Goal: Transaction & Acquisition: Download file/media

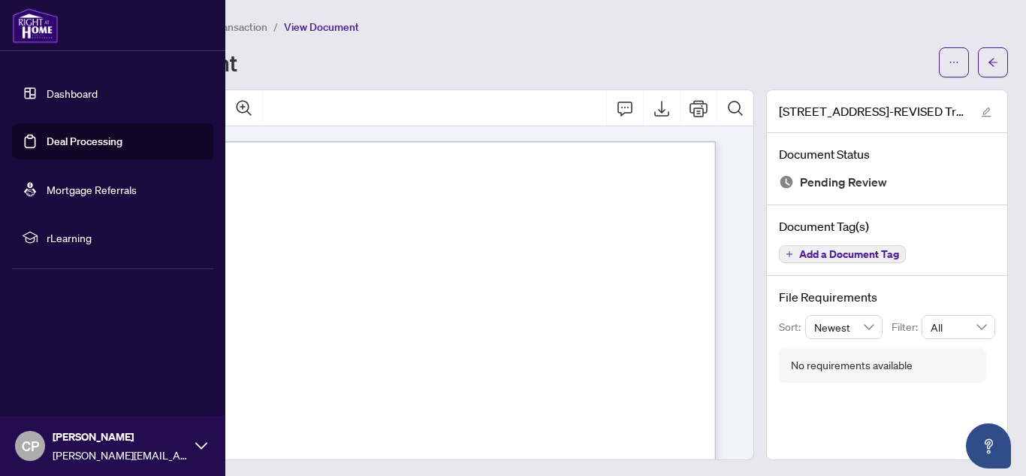
click at [47, 134] on link "Deal Processing" at bounding box center [85, 141] width 76 height 14
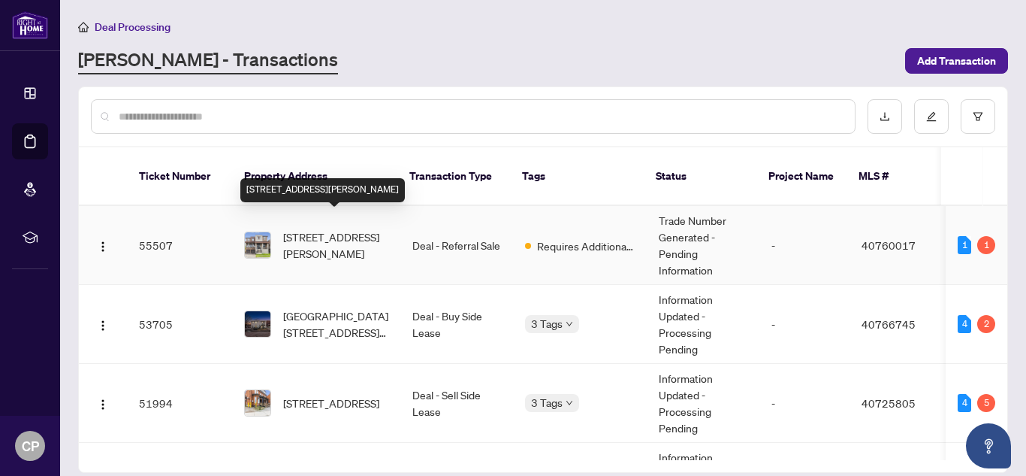
click at [313, 228] on span "[STREET_ADDRESS][PERSON_NAME]" at bounding box center [335, 244] width 105 height 33
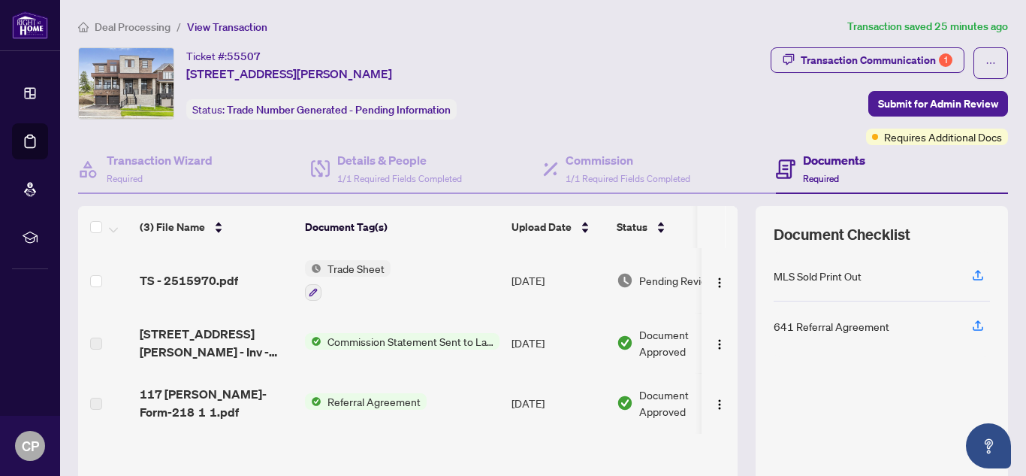
click at [207, 289] on td "TS - 2515970.pdf" at bounding box center [216, 280] width 165 height 65
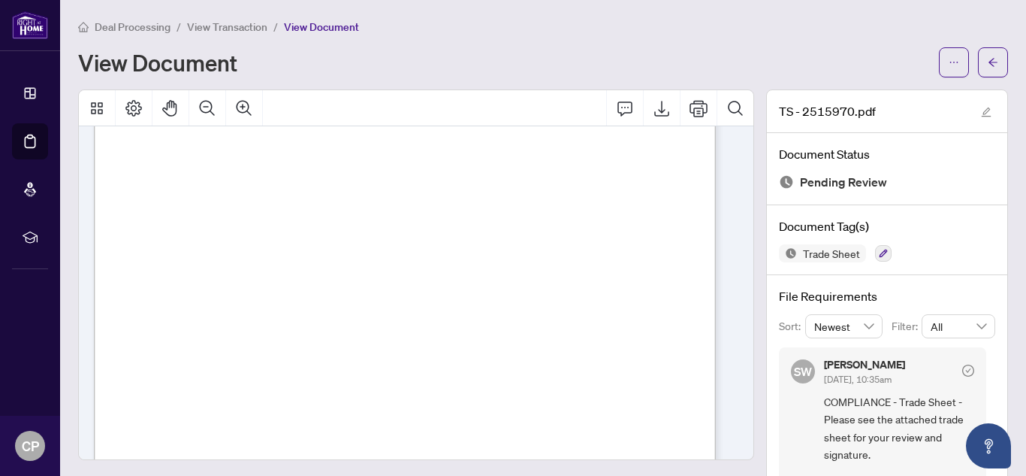
scroll to position [376, 0]
click at [949, 65] on icon "ellipsis" at bounding box center [954, 62] width 11 height 11
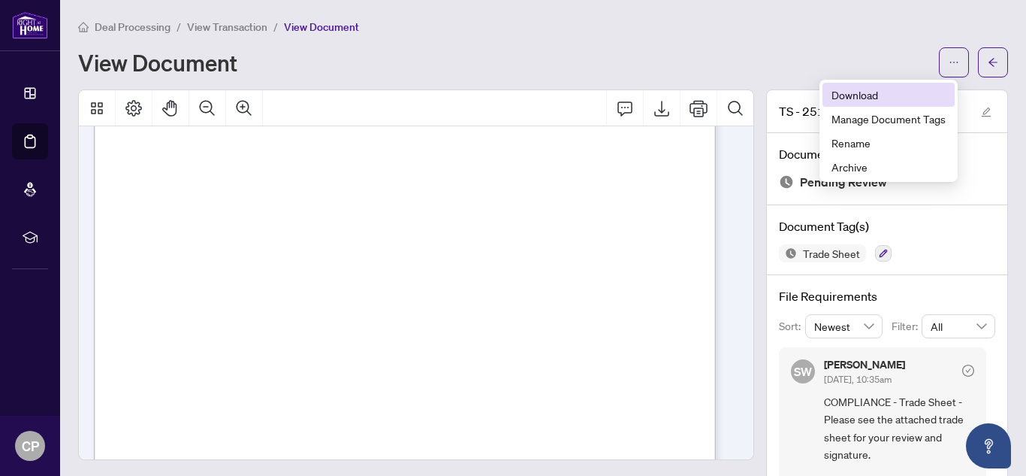
click at [898, 102] on span "Download" at bounding box center [889, 94] width 114 height 17
